Goal: Task Accomplishment & Management: Manage account settings

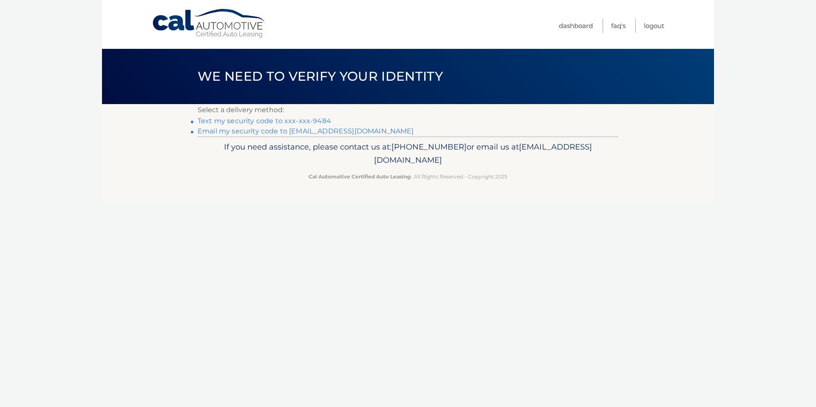
drag, startPoint x: 292, startPoint y: 117, endPoint x: 324, endPoint y: 119, distance: 32.3
click at [292, 117] on link "Text my security code to xxx-xxx-9484" at bounding box center [264, 121] width 133 height 8
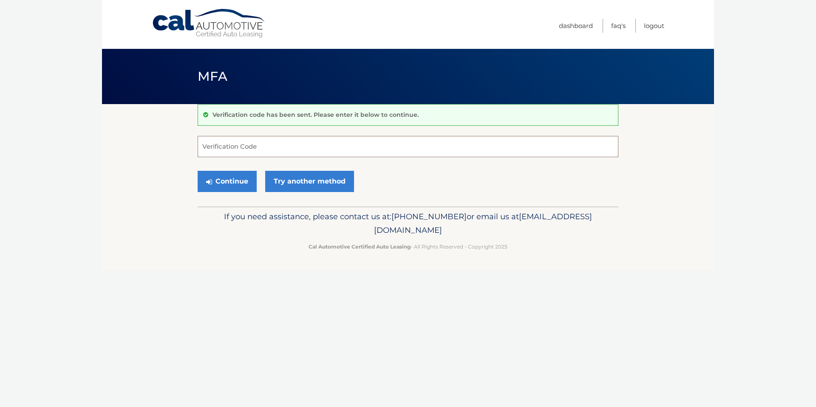
click at [245, 147] on input "Verification Code" at bounding box center [408, 146] width 421 height 21
type input "008136"
click at [236, 184] on button "Continue" at bounding box center [227, 181] width 59 height 21
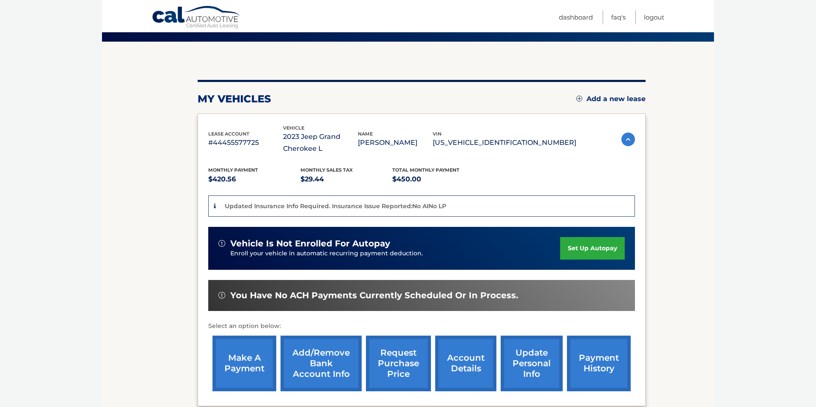
scroll to position [75, 0]
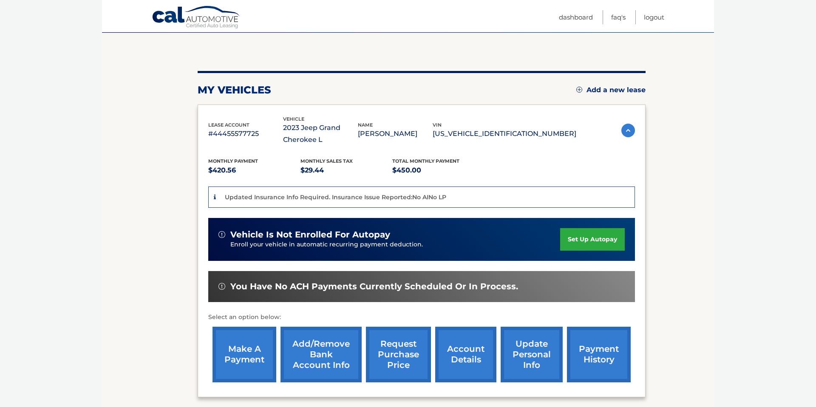
click at [236, 357] on link "make a payment" at bounding box center [244, 355] width 64 height 56
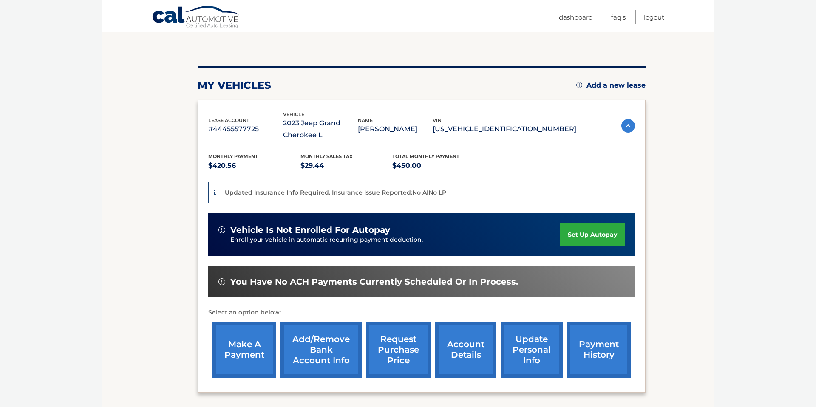
scroll to position [79, 0]
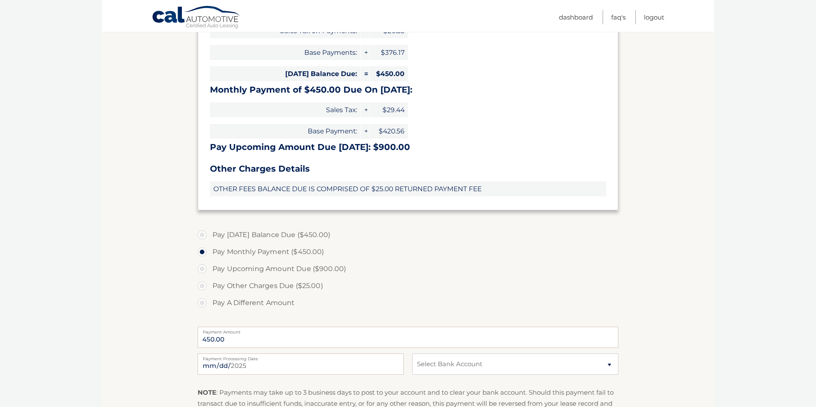
scroll to position [215, 0]
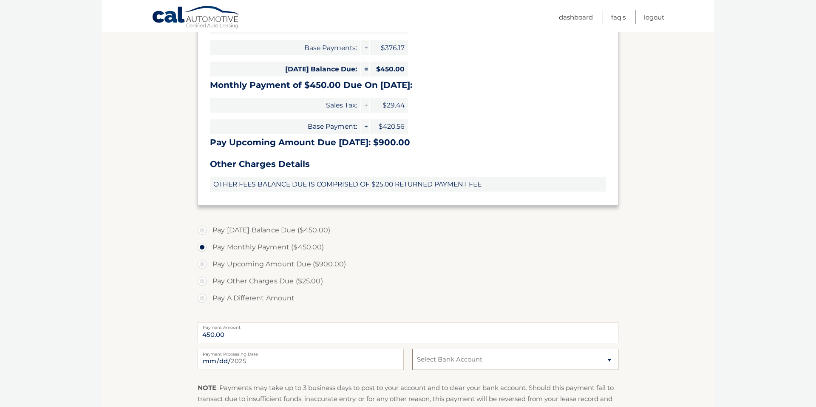
click at [432, 363] on select "Select Bank Account Checking CITIBANK *****9208 Checking CITIBANK *****5625" at bounding box center [515, 359] width 206 height 21
select select "MGFhM2RkN2EtYzdlZC00MjMyLWJmNDMtOGNlYTBjMzZhZTZi"
click at [412, 349] on select "Select Bank Account Checking CITIBANK *****9208 Checking CITIBANK *****5625" at bounding box center [515, 359] width 206 height 21
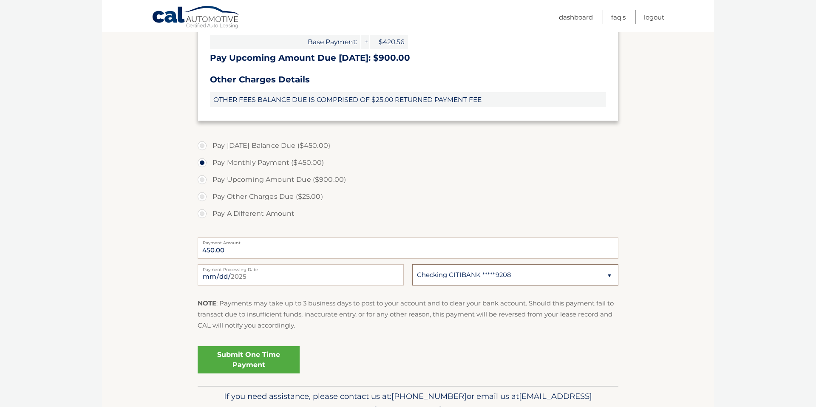
scroll to position [303, 0]
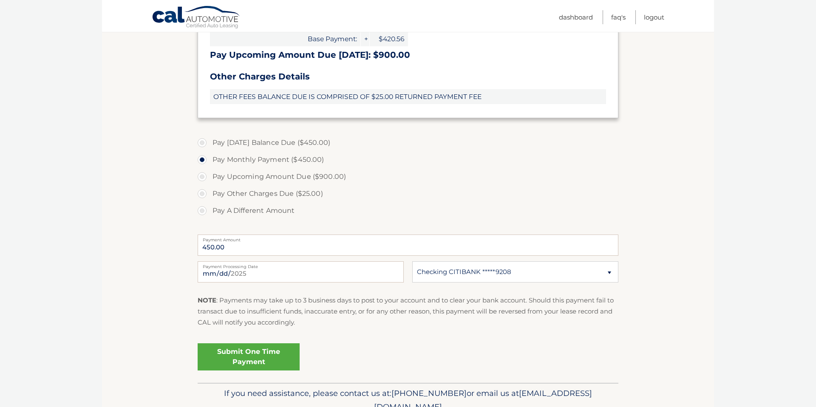
click at [248, 354] on link "Submit One Time Payment" at bounding box center [249, 356] width 102 height 27
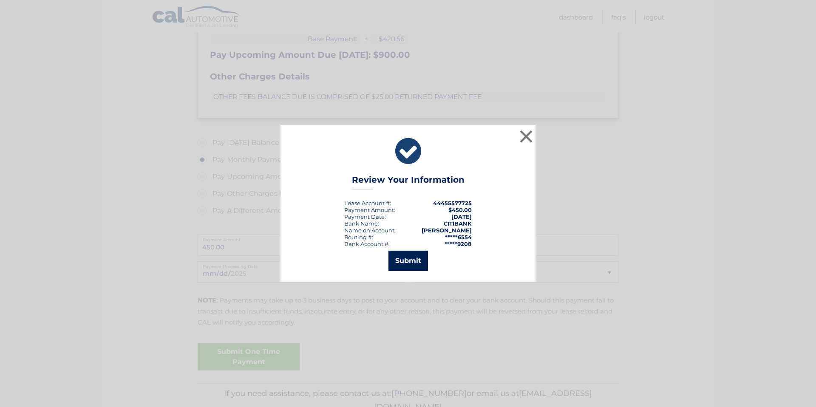
click at [407, 262] on button "Submit" at bounding box center [408, 261] width 40 height 20
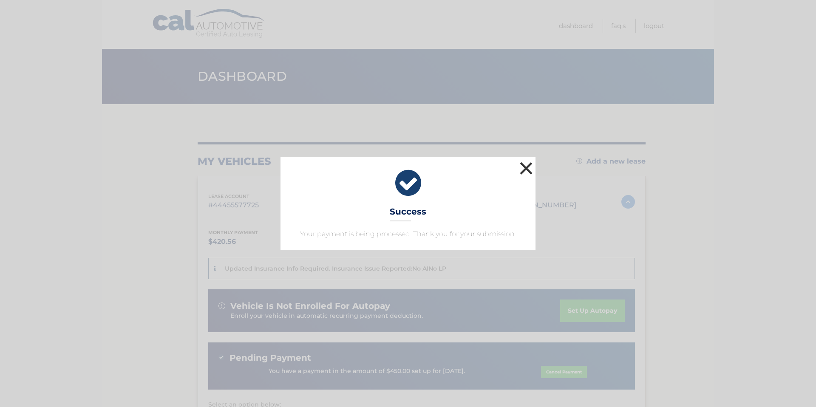
click at [531, 166] on button "×" at bounding box center [526, 168] width 17 height 17
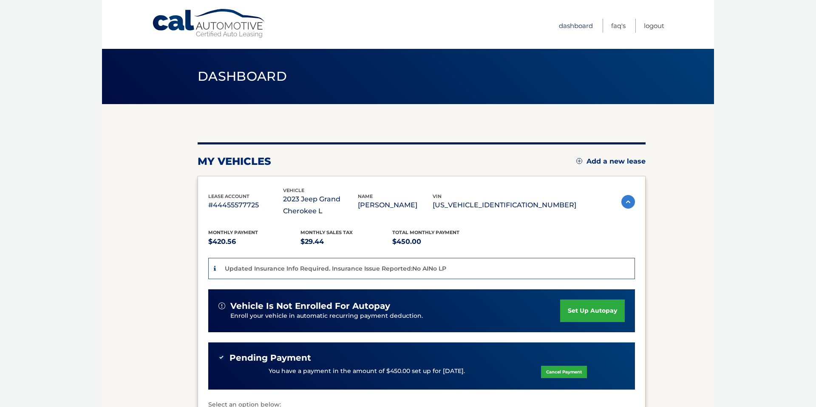
click at [580, 26] on link "Dashboard" at bounding box center [576, 26] width 34 height 14
click at [260, 272] on p "Updated Insurance Info Required. Insurance Issue Reported:No AINo LP" at bounding box center [335, 269] width 221 height 8
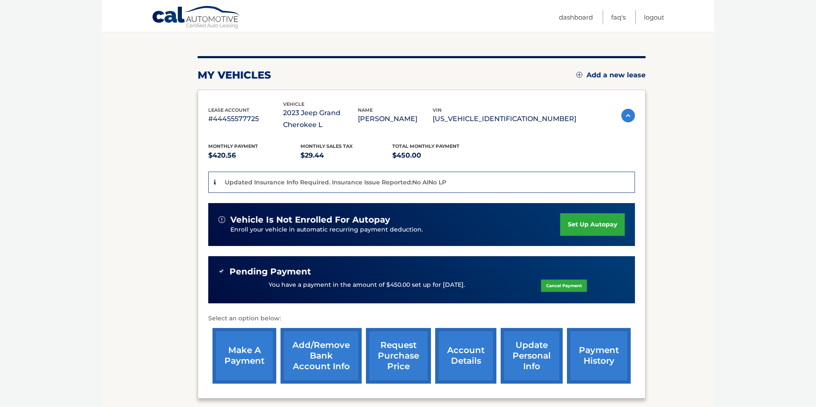
scroll to position [89, 0]
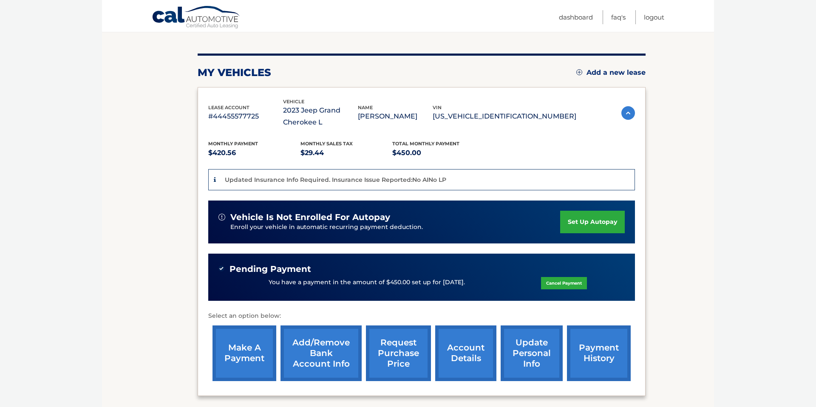
click at [238, 352] on link "make a payment" at bounding box center [244, 354] width 64 height 56
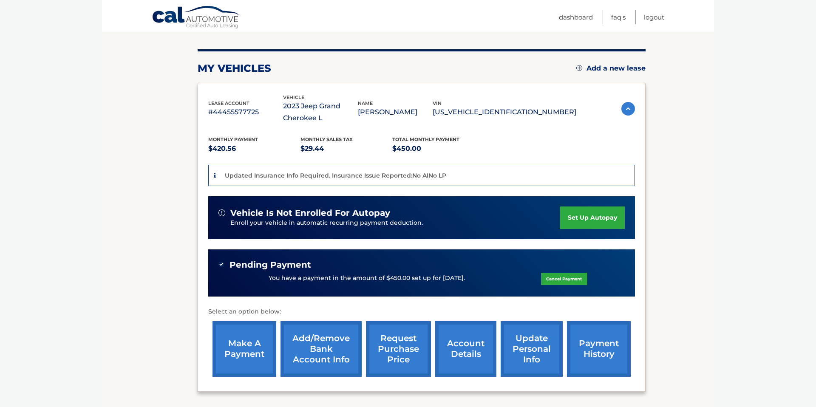
scroll to position [94, 0]
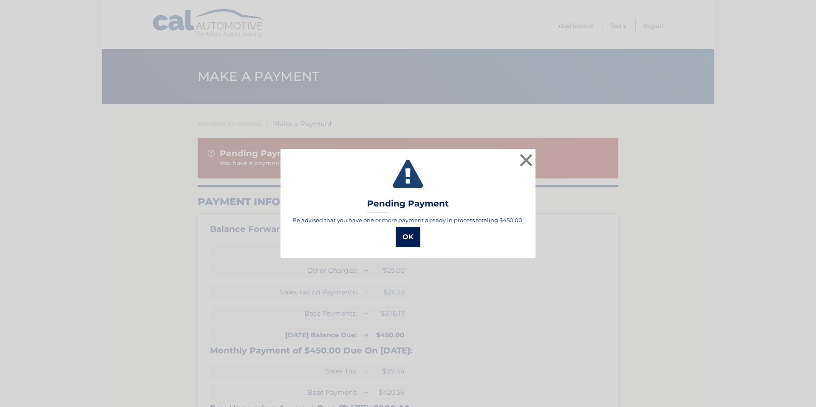
click at [410, 240] on button "OK" at bounding box center [408, 237] width 25 height 20
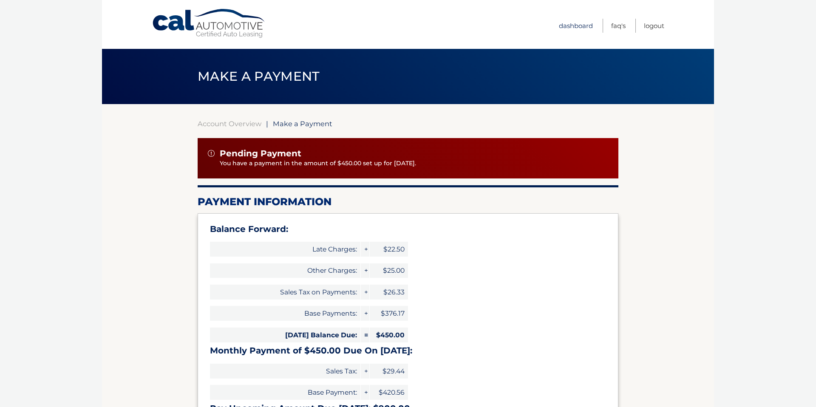
drag, startPoint x: 574, startPoint y: 23, endPoint x: 578, endPoint y: 31, distance: 9.1
click at [573, 23] on link "Dashboard" at bounding box center [576, 26] width 34 height 14
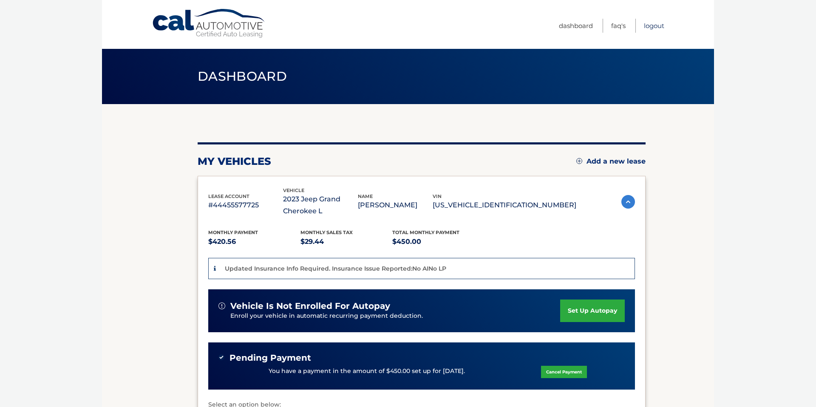
click at [660, 26] on link "Logout" at bounding box center [654, 26] width 20 height 14
